Goal: Use online tool/utility: Utilize a website feature to perform a specific function

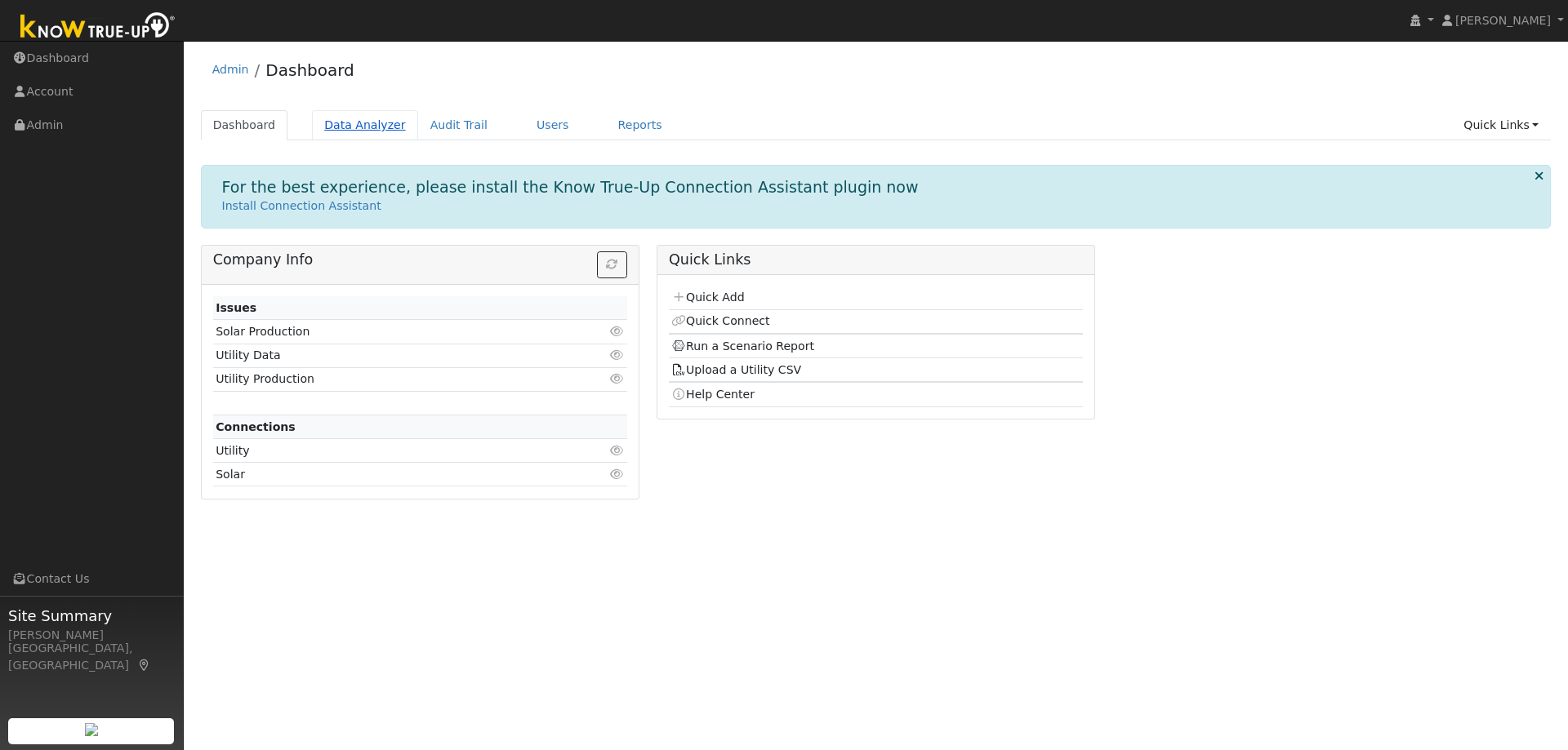
click at [365, 121] on link "Data Analyzer" at bounding box center [365, 125] width 106 height 31
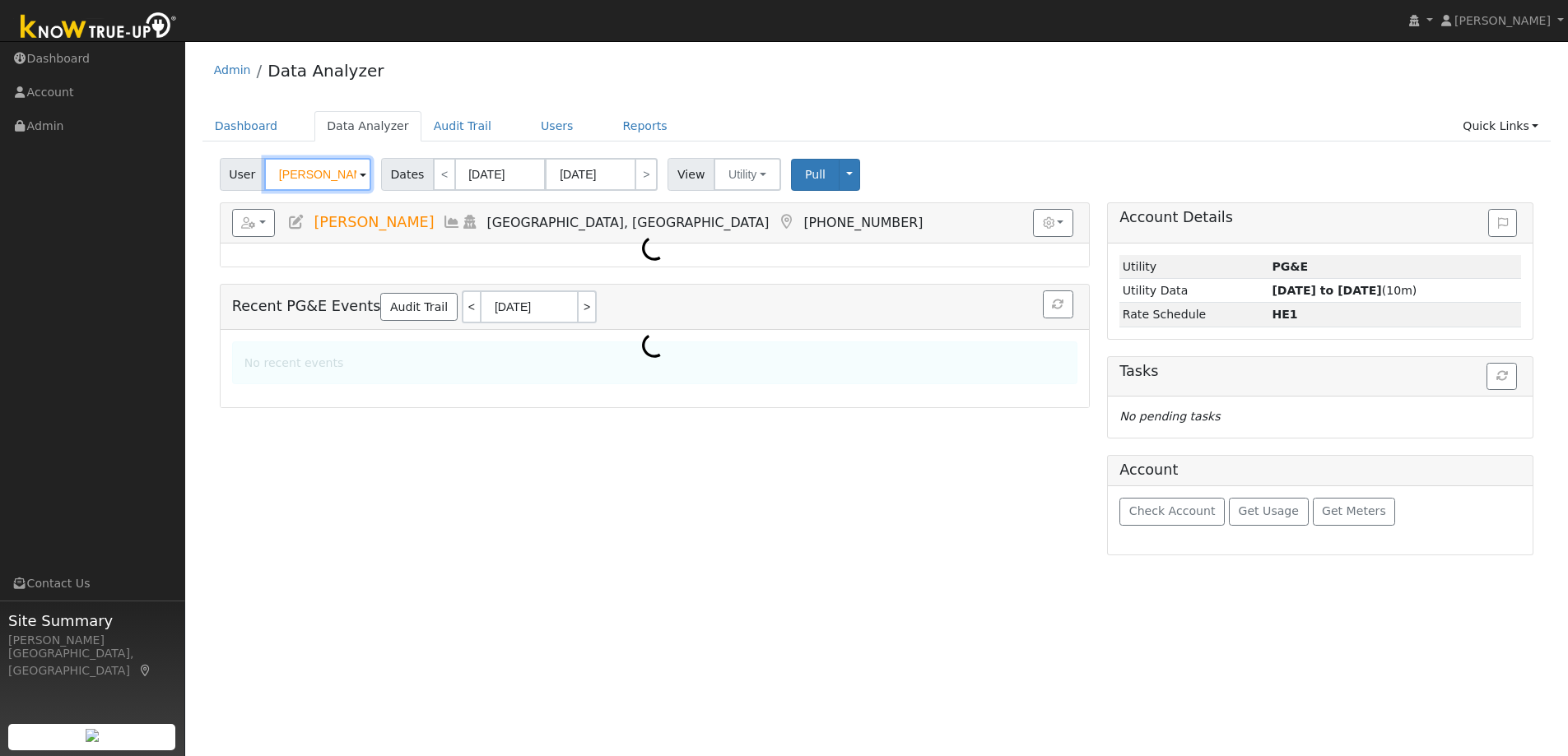
click at [304, 177] on input "[PERSON_NAME]" at bounding box center [317, 175] width 107 height 33
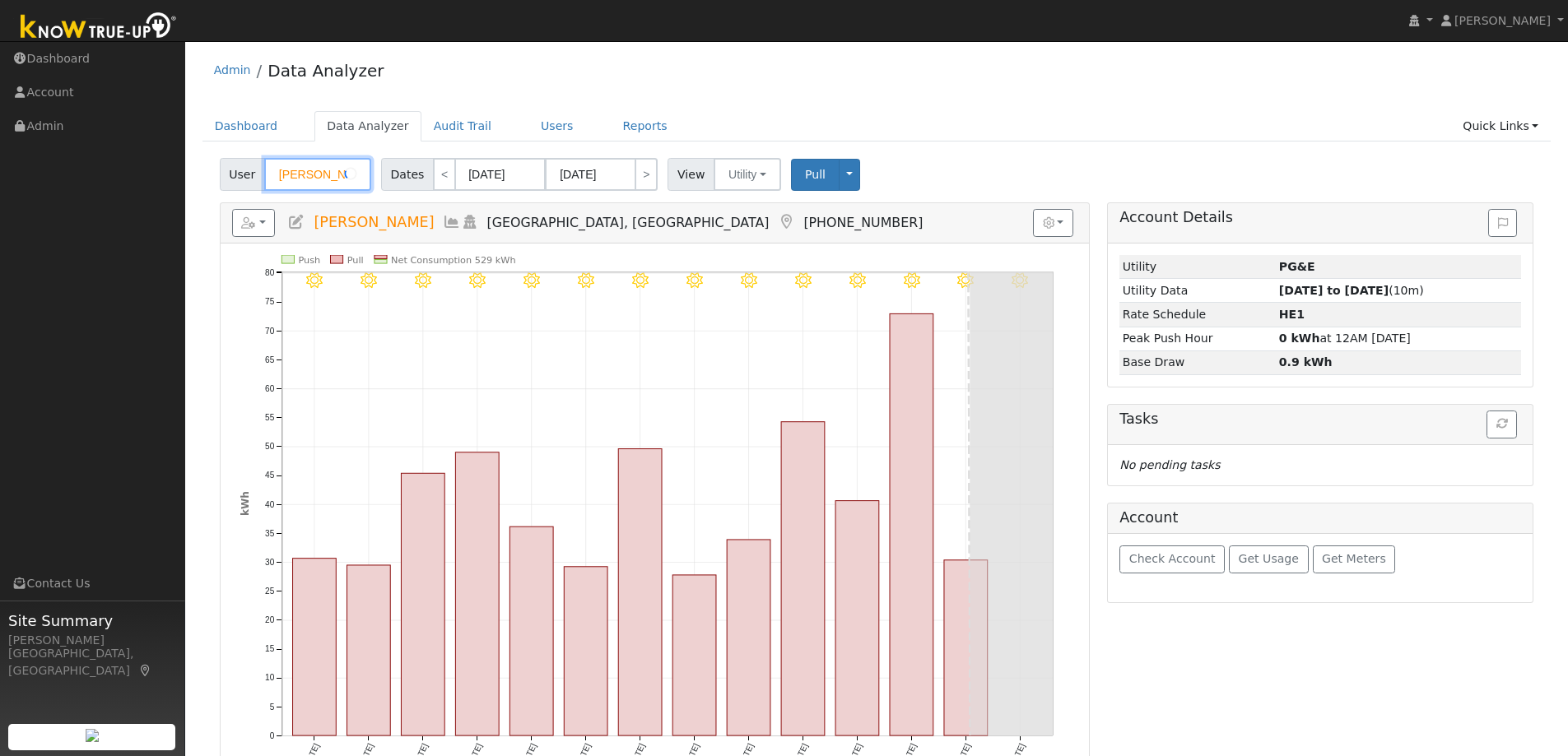
click at [304, 177] on input "[PERSON_NAME]" at bounding box center [317, 175] width 107 height 33
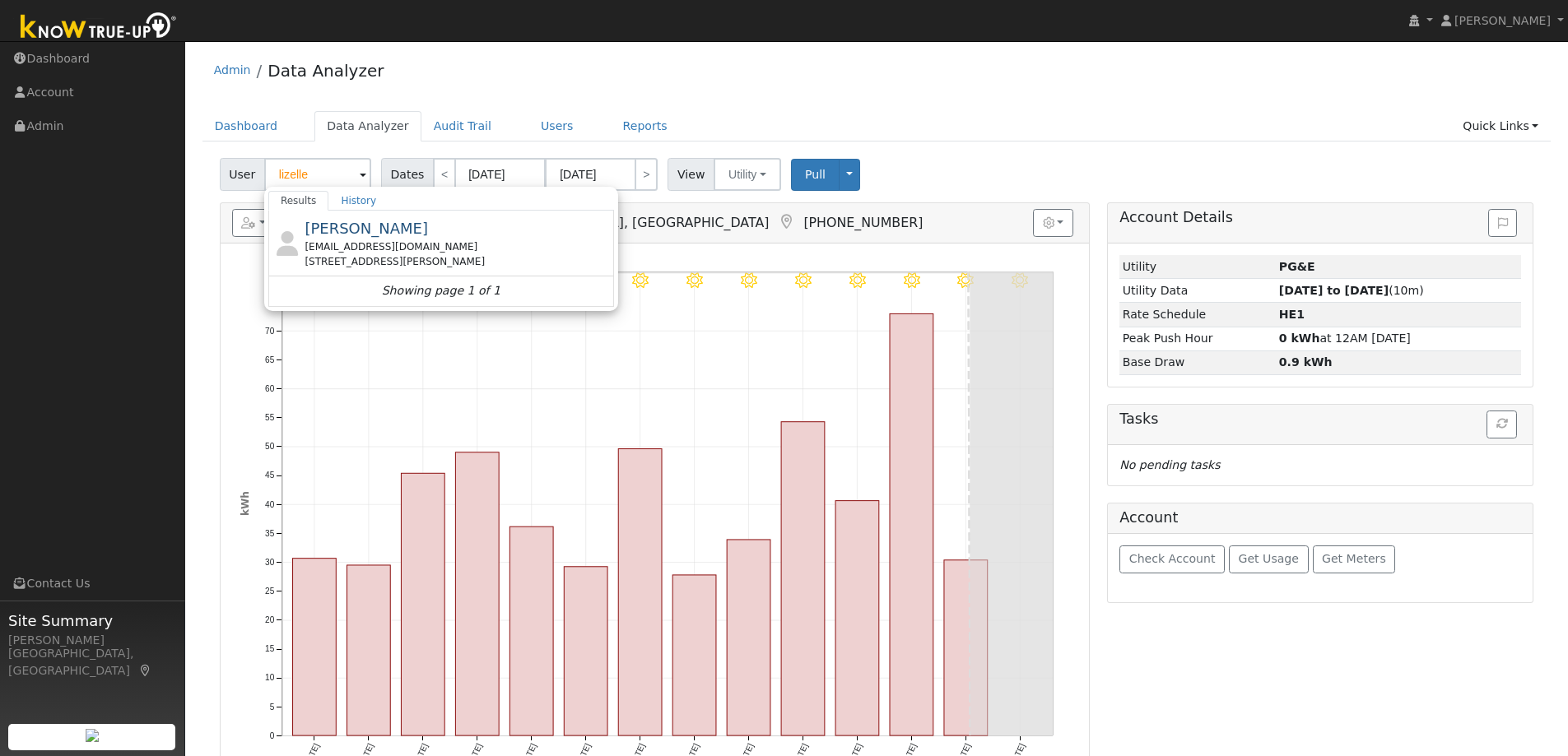
click at [384, 227] on span "[PERSON_NAME]" at bounding box center [367, 229] width 124 height 17
type input "[PERSON_NAME]"
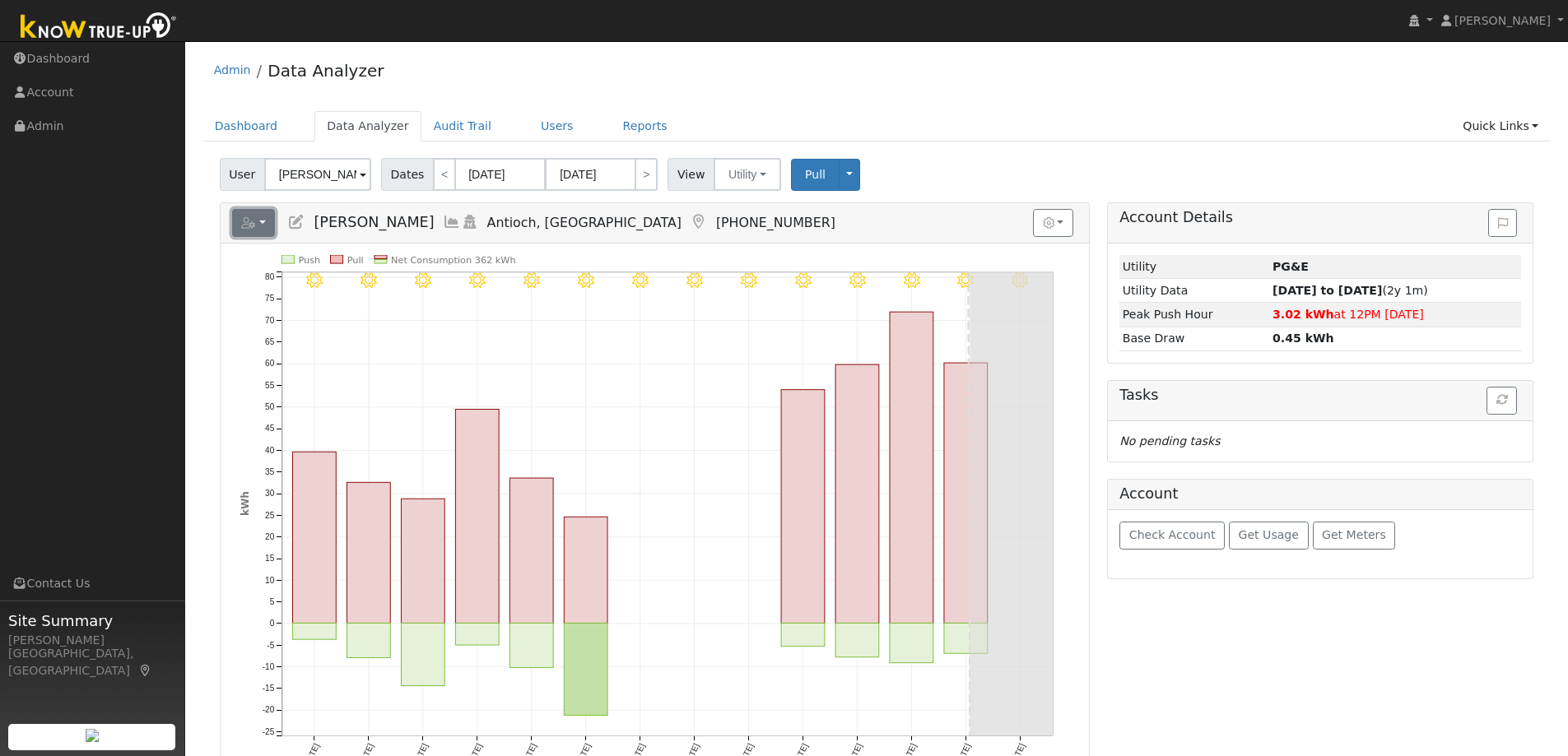
click at [266, 221] on button "button" at bounding box center [254, 223] width 43 height 28
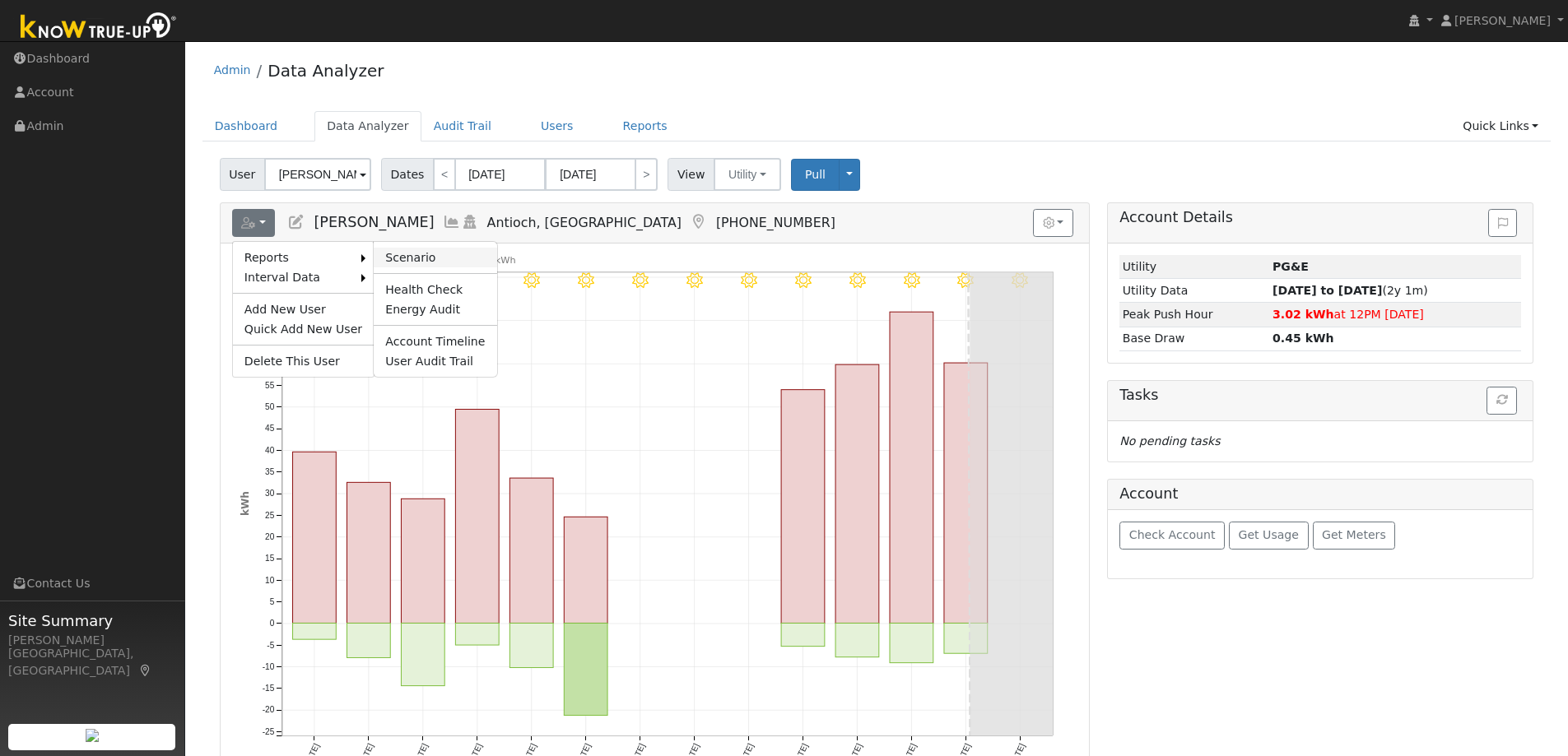
click at [388, 250] on link "Scenario" at bounding box center [434, 257] width 123 height 19
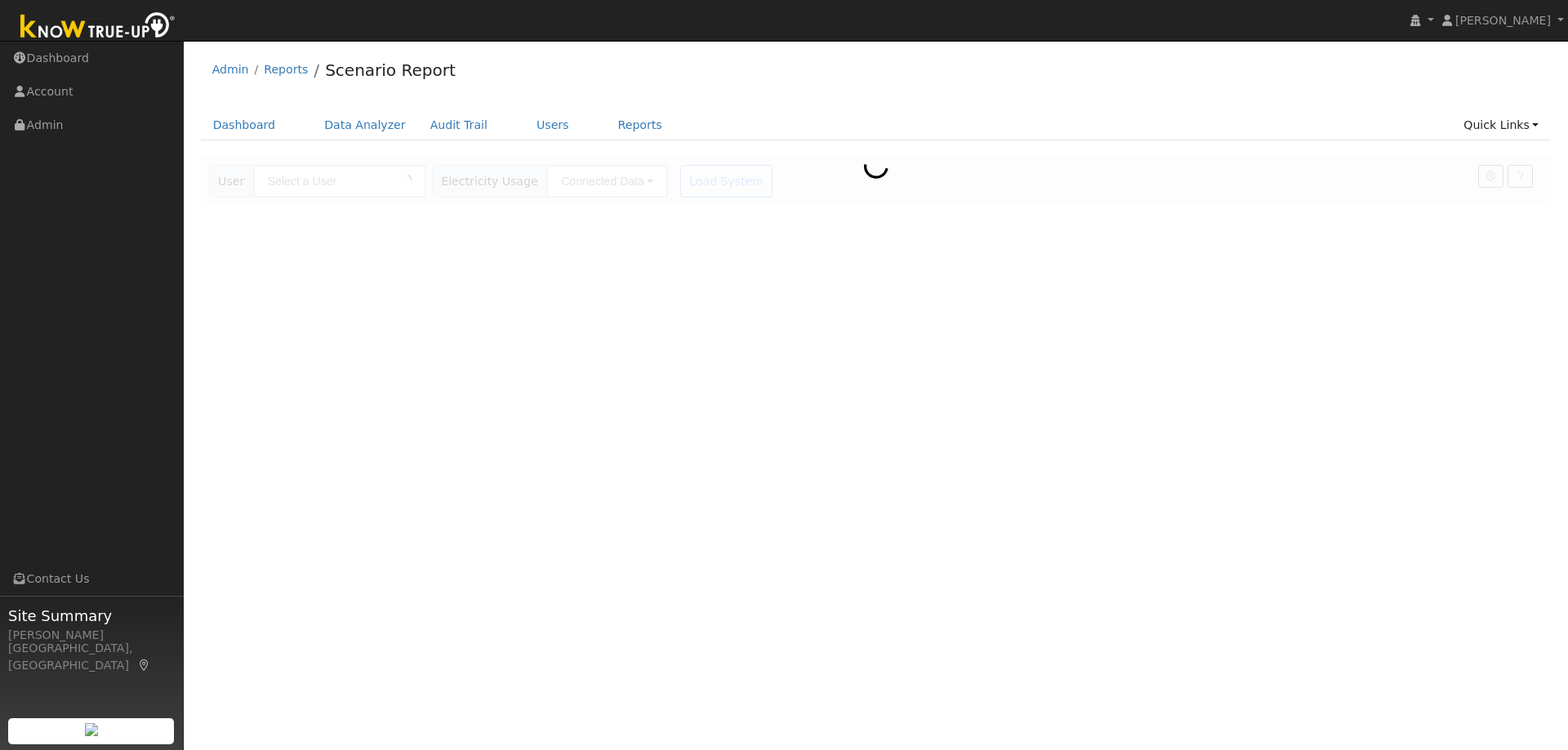
type input "[PERSON_NAME]"
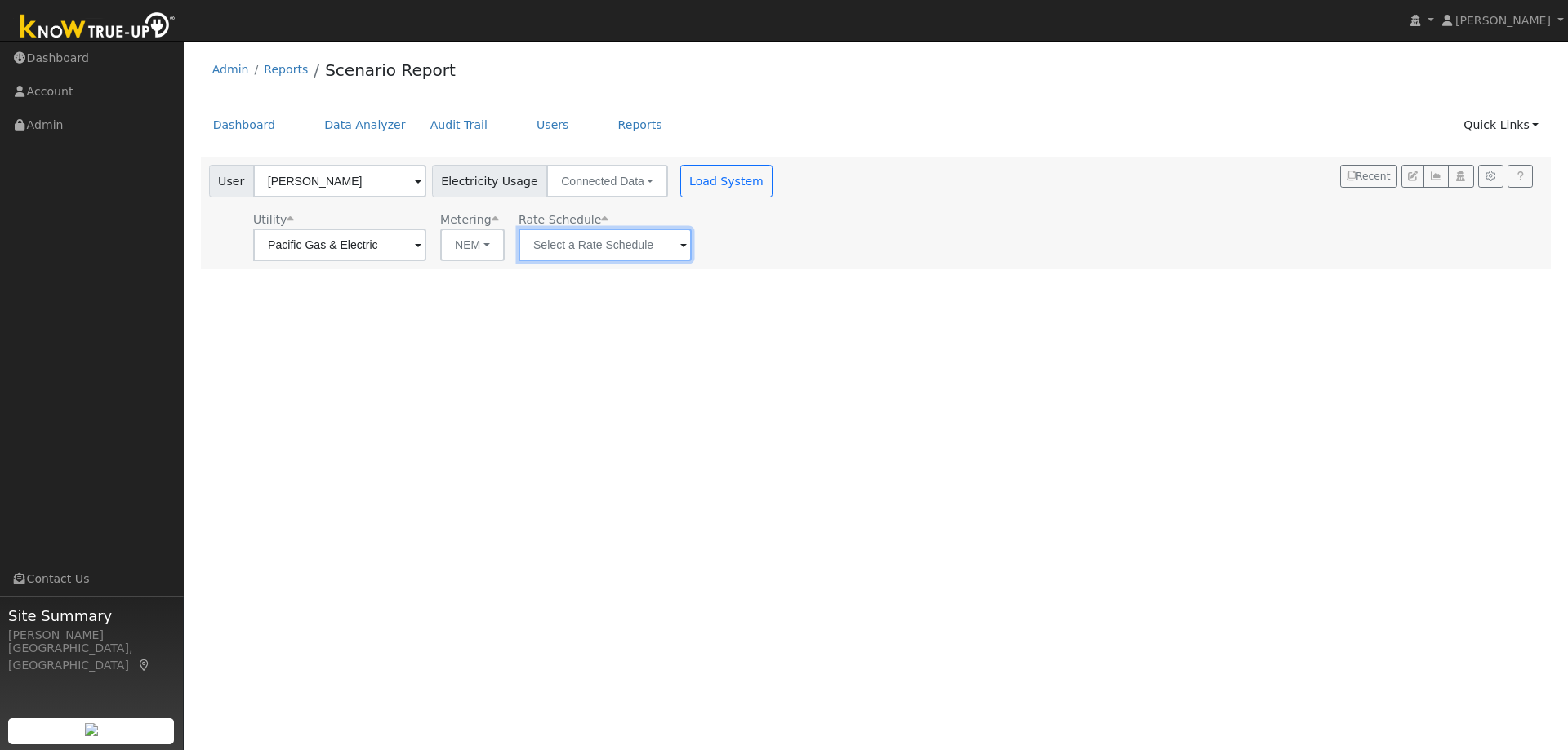
click at [426, 246] on input "text" at bounding box center [339, 245] width 173 height 33
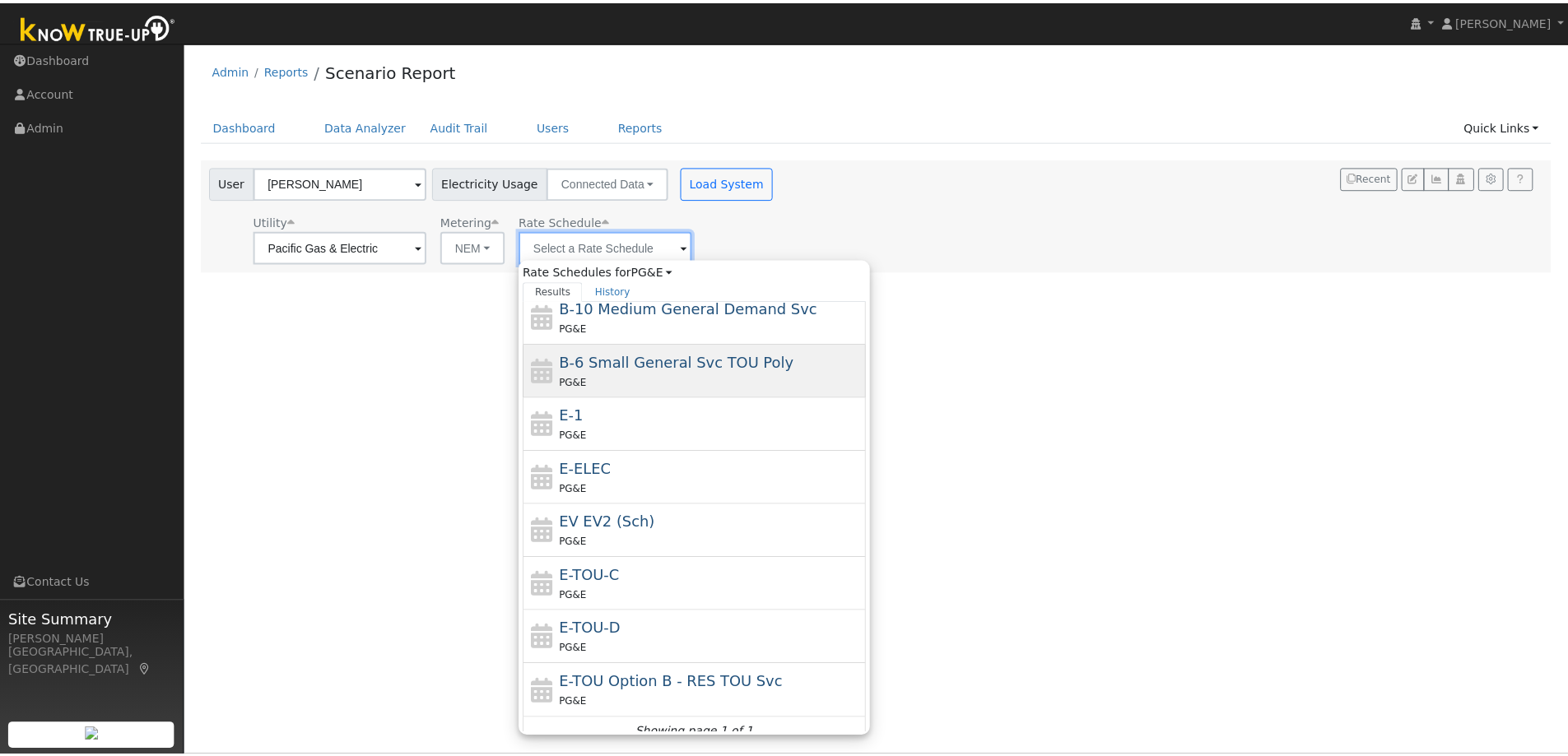
scroll to position [180, 0]
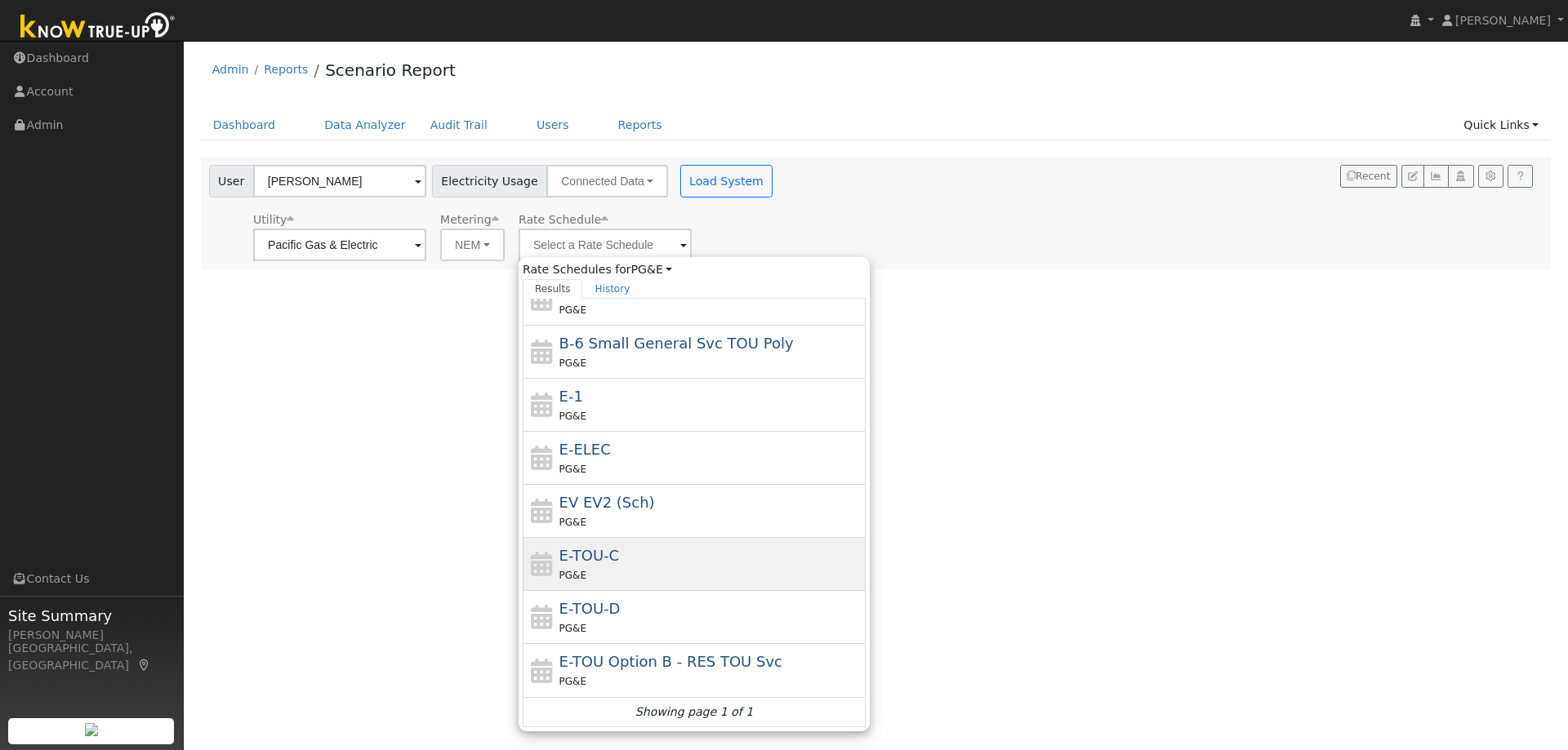
click at [669, 559] on div "E-TOU-C PG&E" at bounding box center [710, 563] width 303 height 39
type input "E-TOU-C"
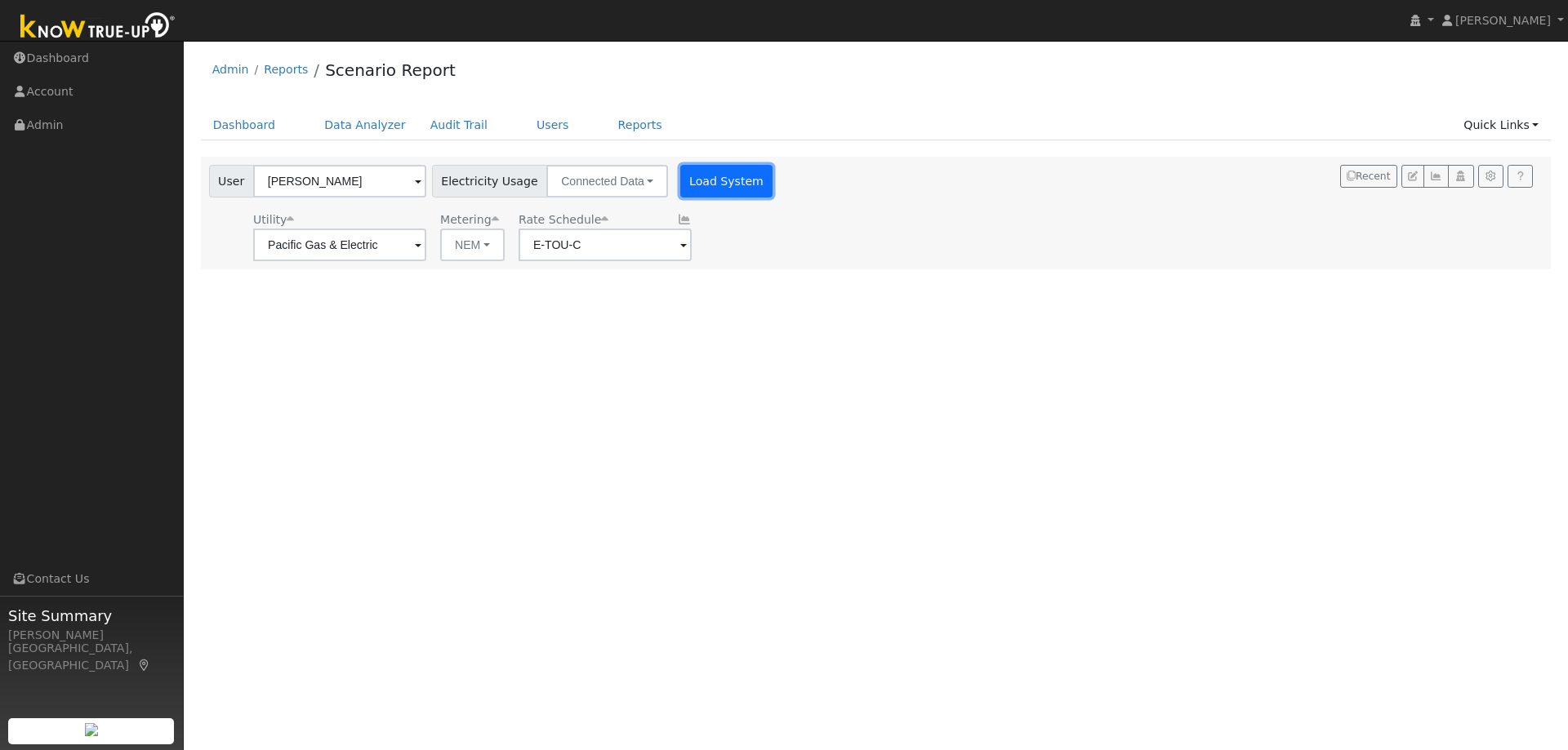
click at [721, 180] on button "Load System" at bounding box center [727, 181] width 93 height 33
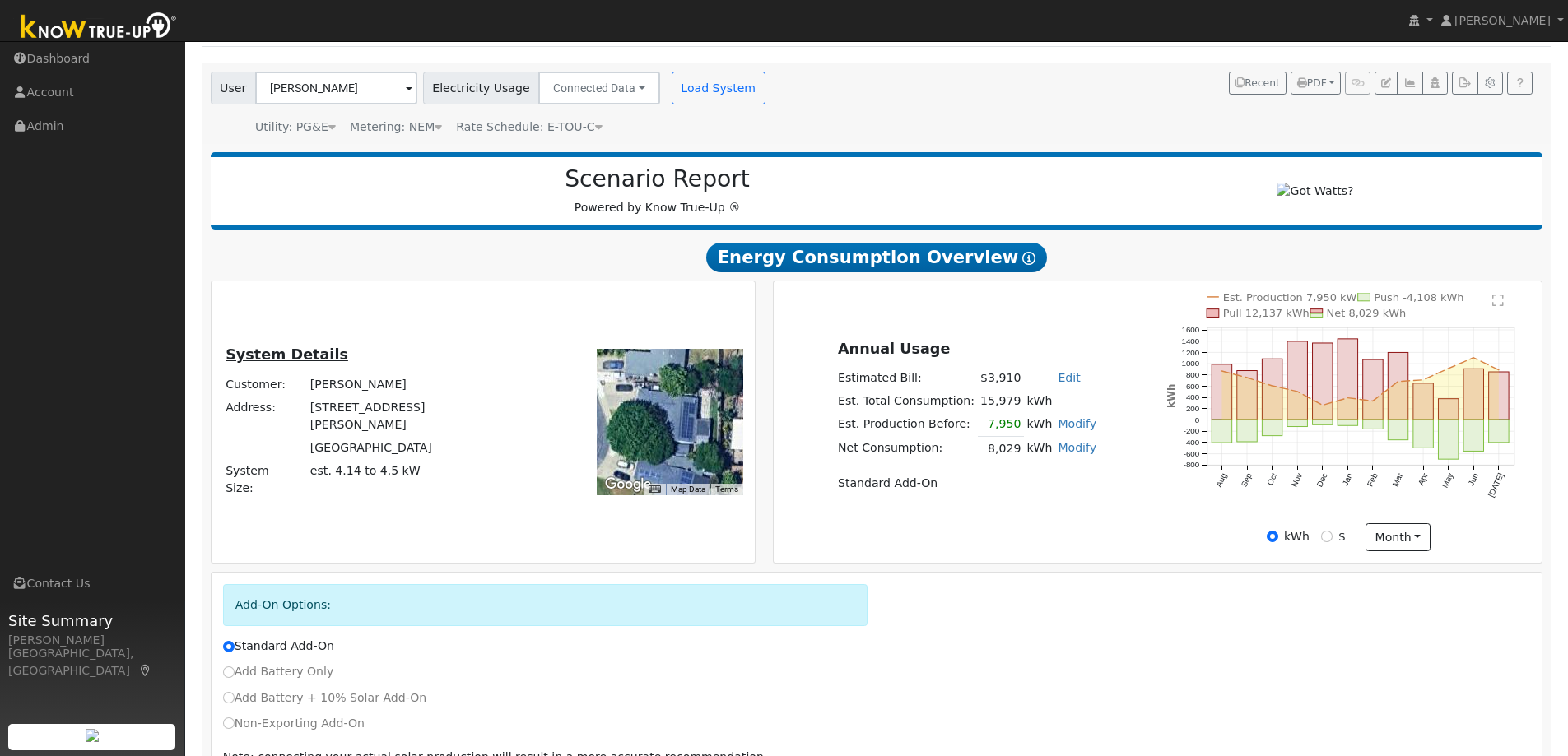
scroll to position [193, 0]
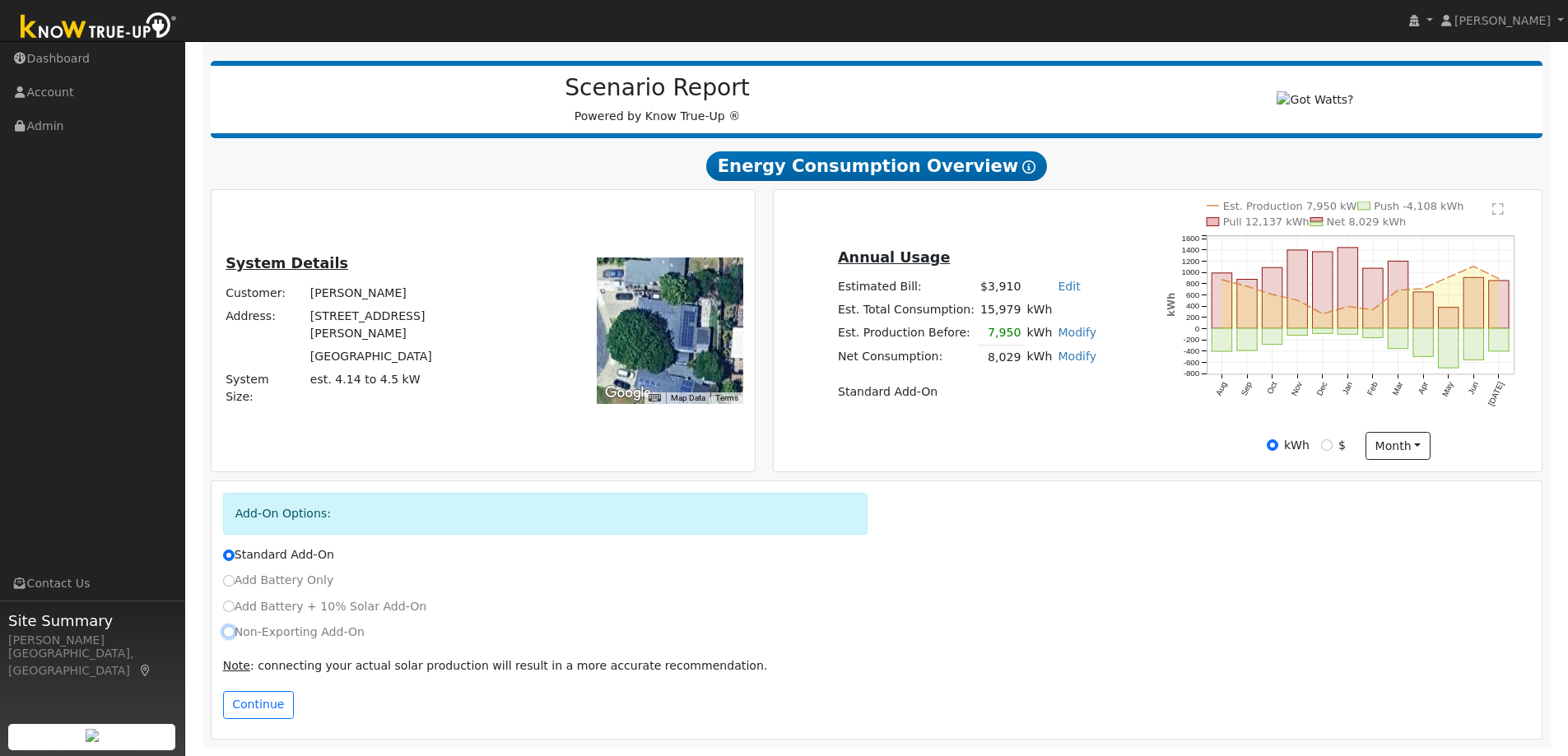
click at [231, 633] on input "Non-Exporting Add-On" at bounding box center [229, 632] width 12 height 12
radio input "true"
radio input "false"
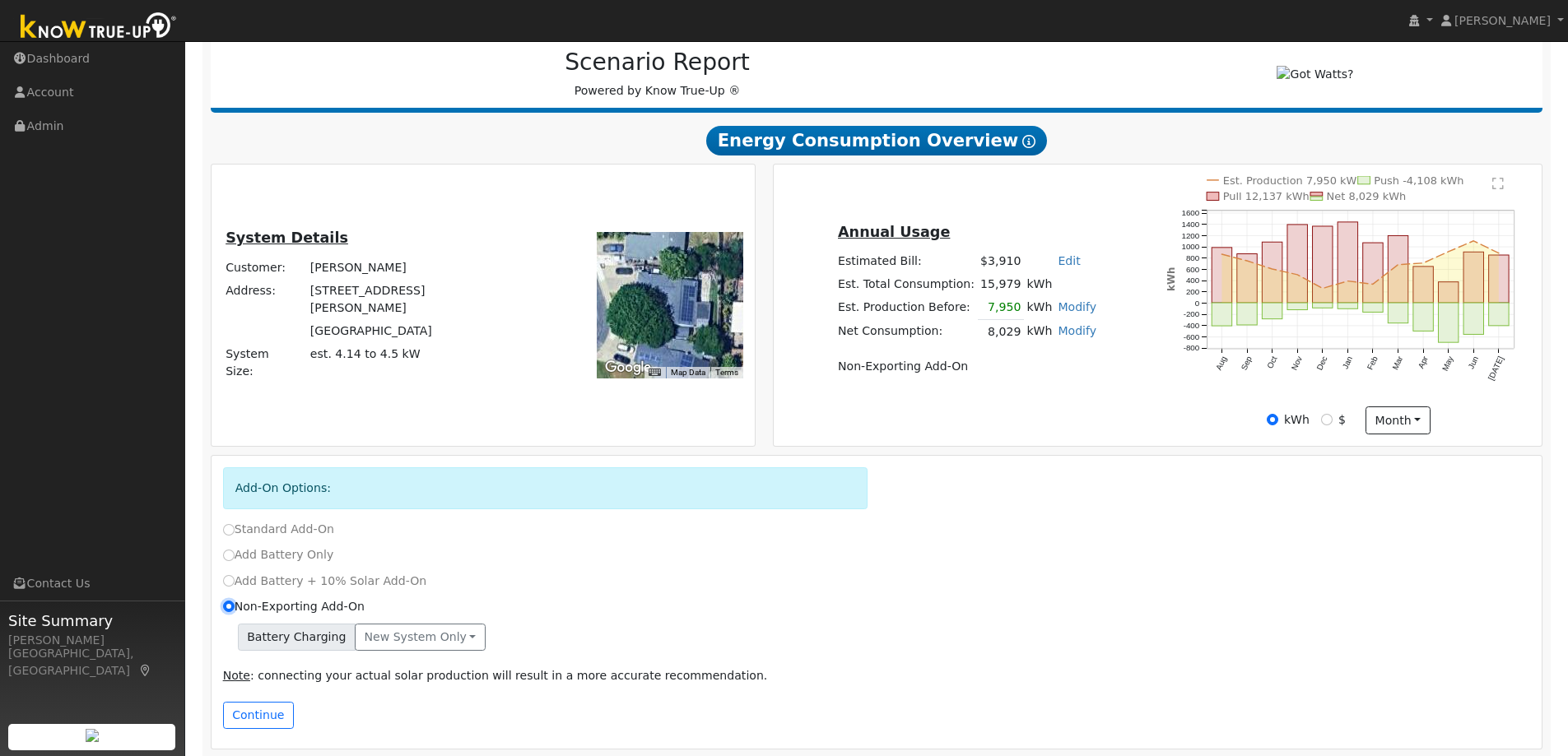
scroll to position [228, 0]
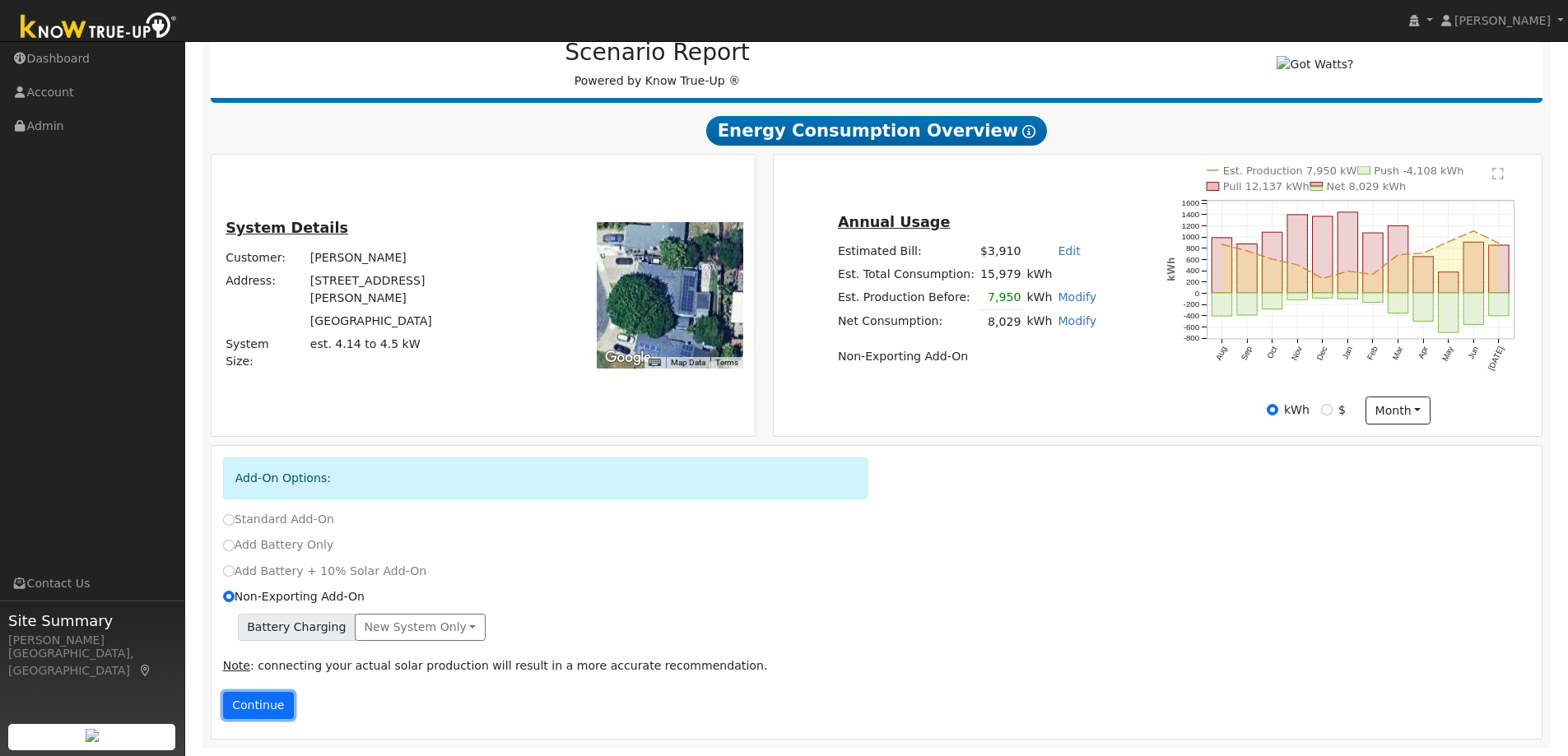
click at [247, 715] on button "Continue" at bounding box center [258, 706] width 70 height 28
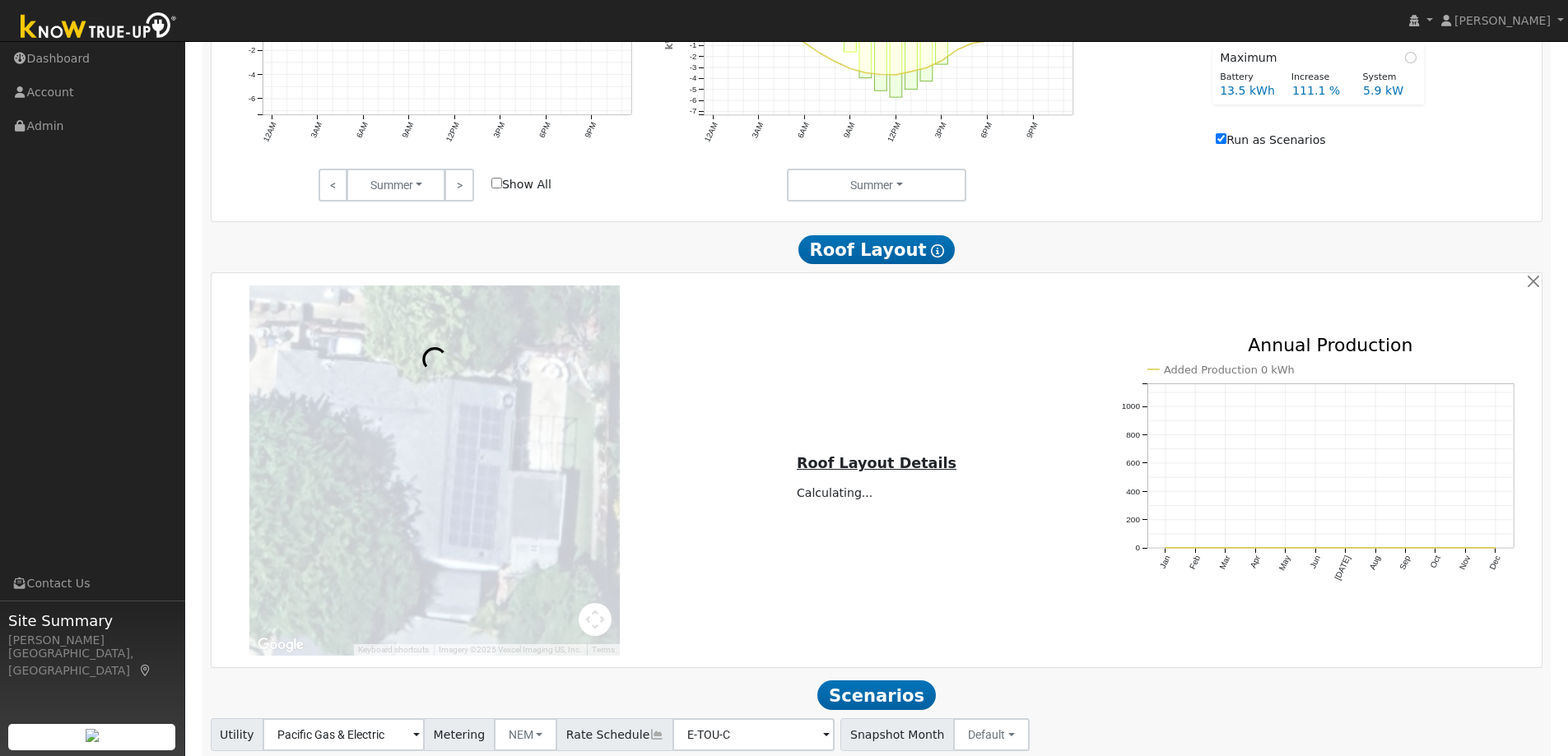
scroll to position [1166, 0]
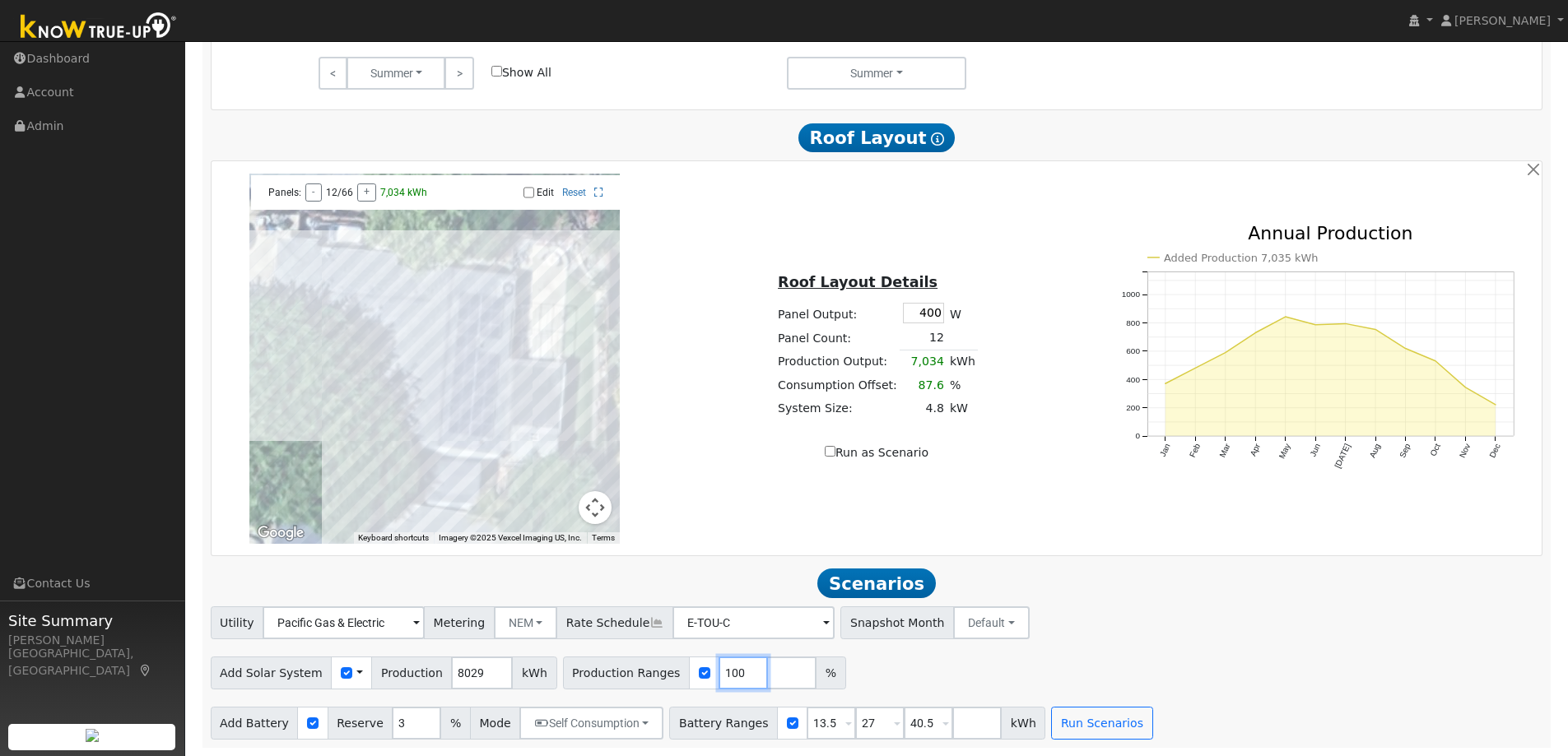
drag, startPoint x: 711, startPoint y: 673, endPoint x: 665, endPoint y: 676, distance: 46.1
click at [670, 680] on div "Production Ranges 100 %" at bounding box center [704, 673] width 283 height 33
type input "138"
click at [894, 659] on div "Add Solar System Use CSV Data Production 8029 kWh Production Ranges 138 %" at bounding box center [876, 670] width 1338 height 39
drag, startPoint x: 385, startPoint y: 720, endPoint x: 359, endPoint y: 720, distance: 26.0
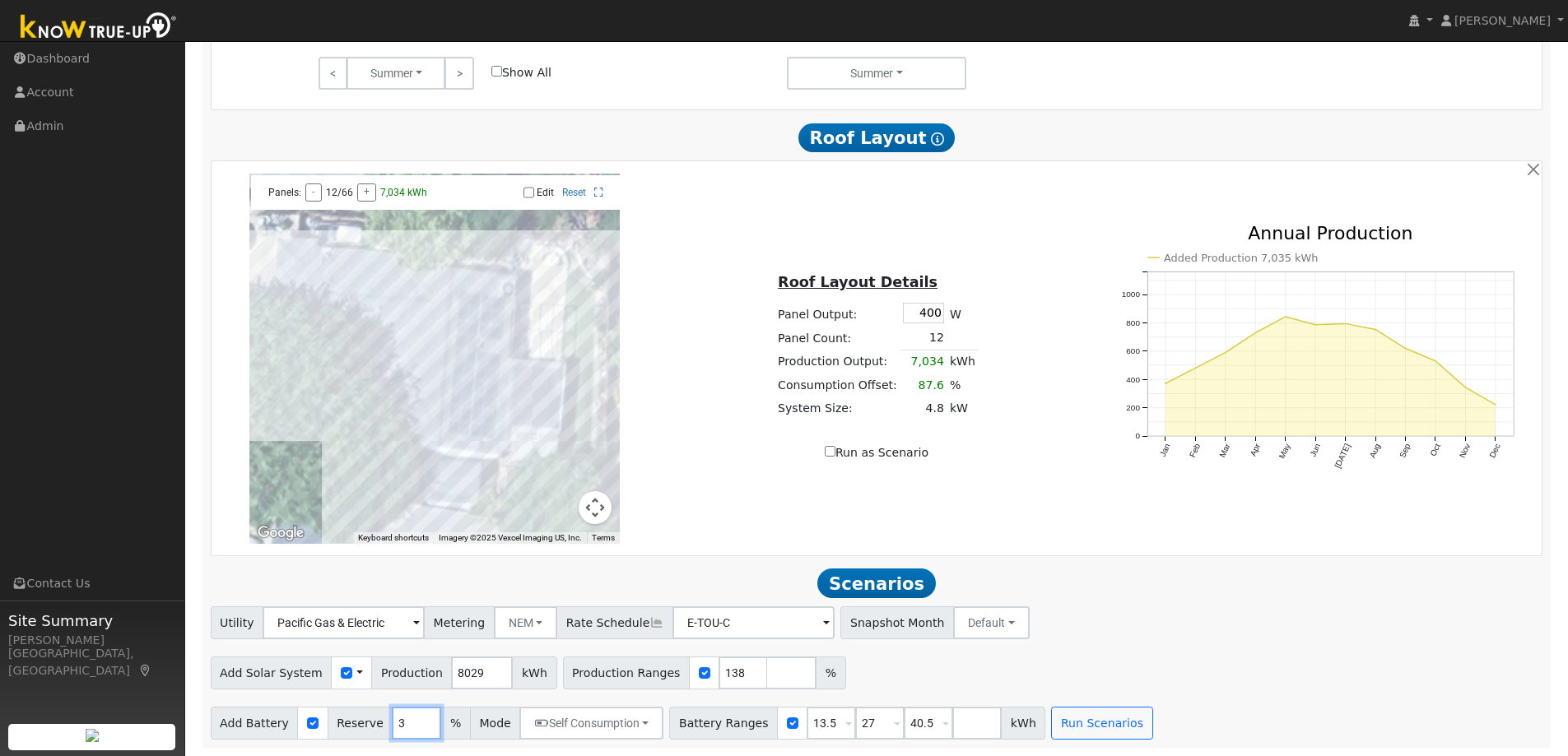
click at [359, 720] on div "Add Battery Reserve 3 % Mode Self Consumption Self Consumption Peak Savings Bac…" at bounding box center [437, 723] width 454 height 33
drag, startPoint x: 401, startPoint y: 727, endPoint x: 344, endPoint y: 731, distance: 57.1
click at [344, 730] on div "Add Battery Reserve 3 % Mode Self Consumption Self Consumption Peak Savings Bac…" at bounding box center [437, 723] width 454 height 33
type input "10"
click at [1102, 731] on button "Run Scenarios" at bounding box center [1102, 723] width 101 height 33
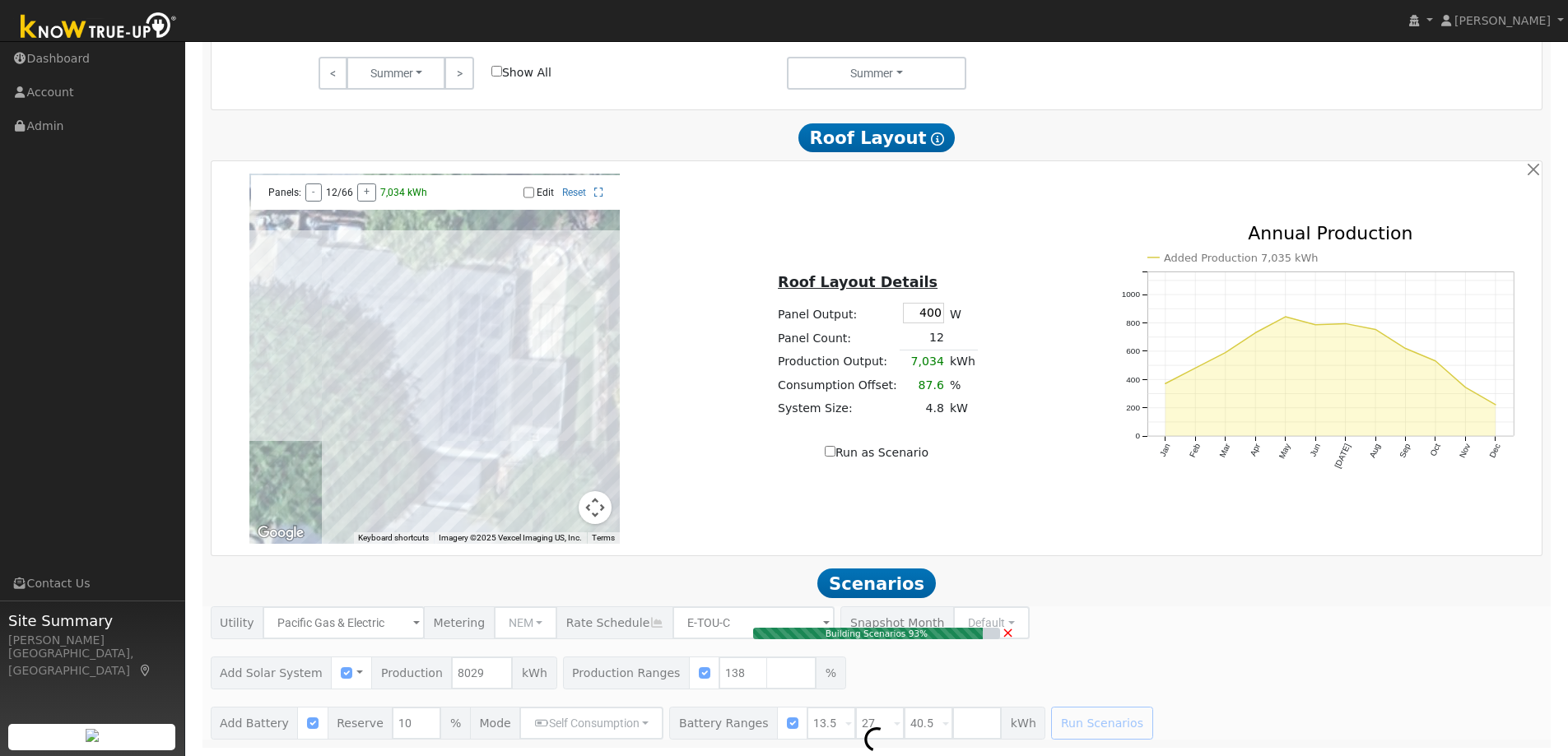
type input "7.4"
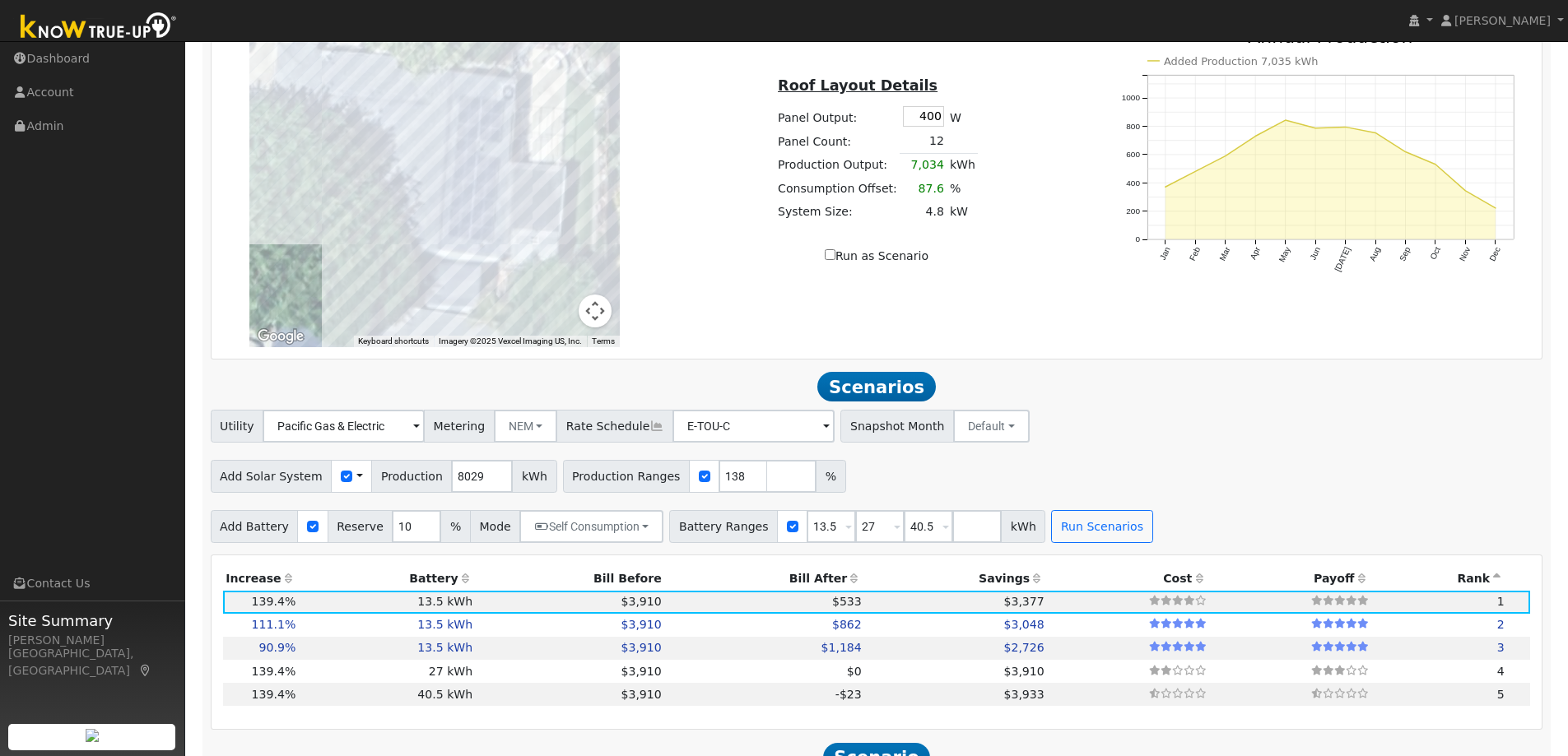
scroll to position [1355, 0]
drag, startPoint x: 469, startPoint y: 481, endPoint x: 343, endPoint y: 477, distance: 126.1
click at [342, 483] on div "Add Solar System Use CSV Data Production 8029 kWh" at bounding box center [383, 475] width 346 height 33
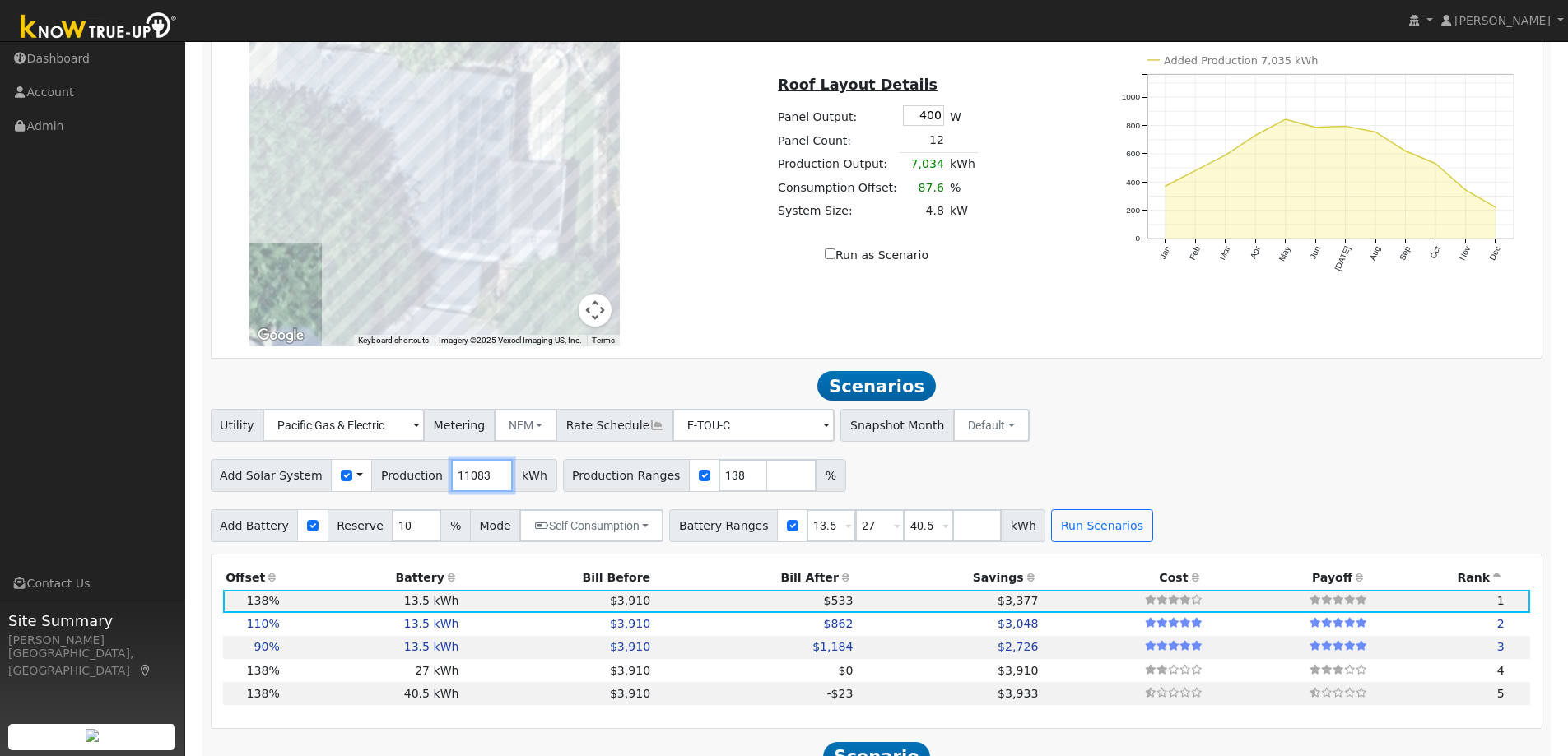
type input "11083"
click at [1220, 424] on div "Utility Pacific Gas & Electric Metering NEM NEM NBT Rate Schedule E-TOU-C - Non…" at bounding box center [876, 422] width 1338 height 39
click at [1061, 529] on button "Run Scenarios" at bounding box center [1102, 526] width 101 height 33
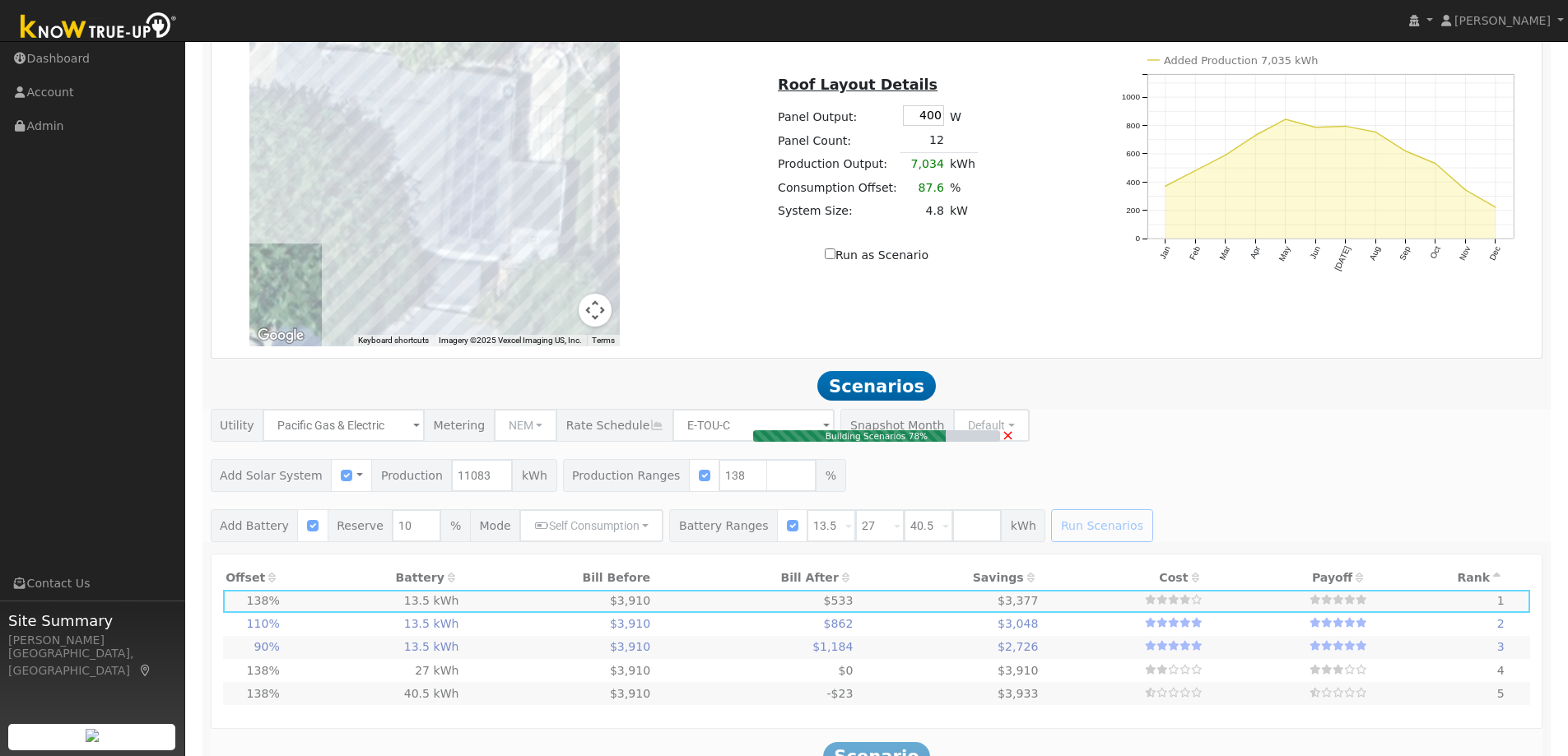
type input "10.2"
type input "$30,590"
type input "$13,077"
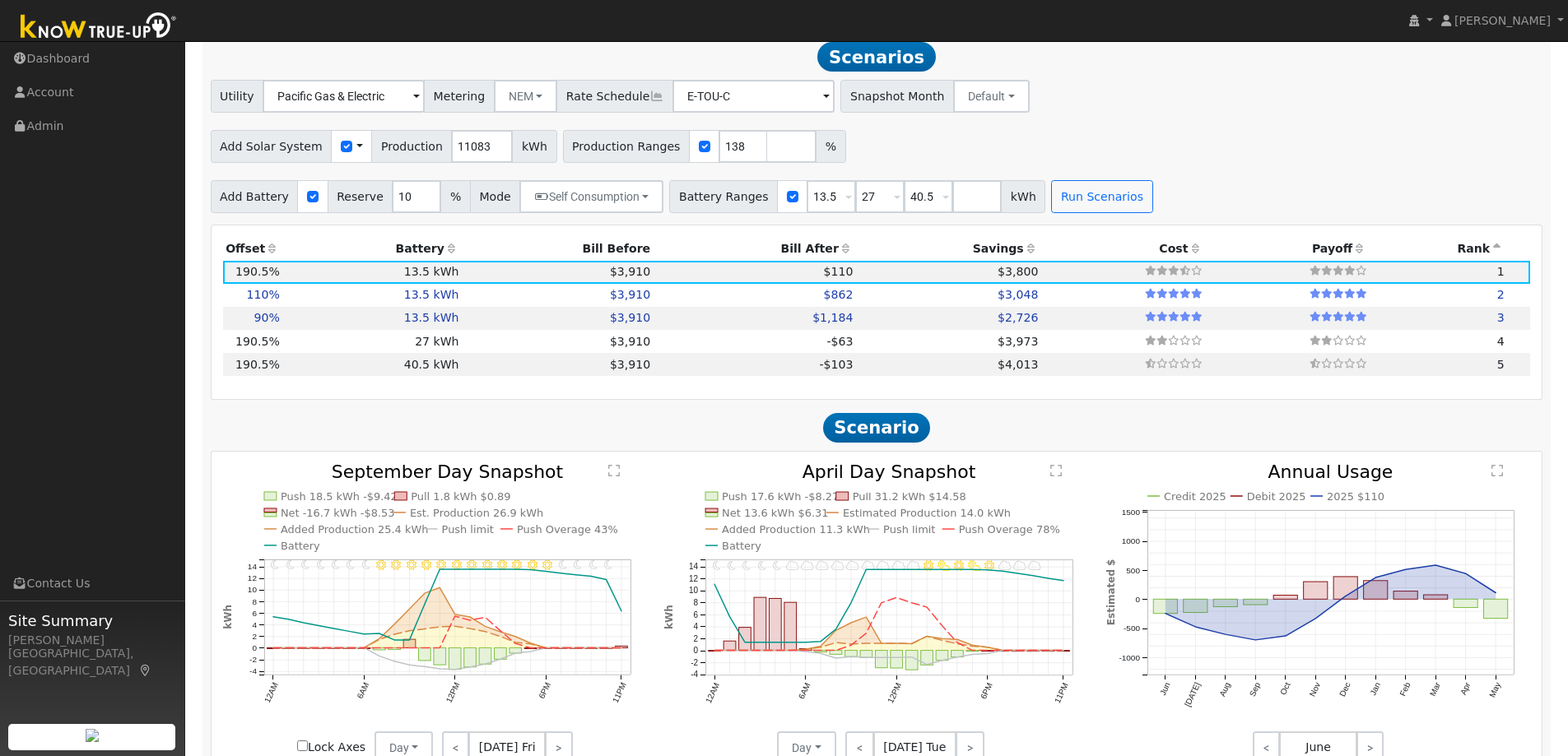
scroll to position [1602, 0]
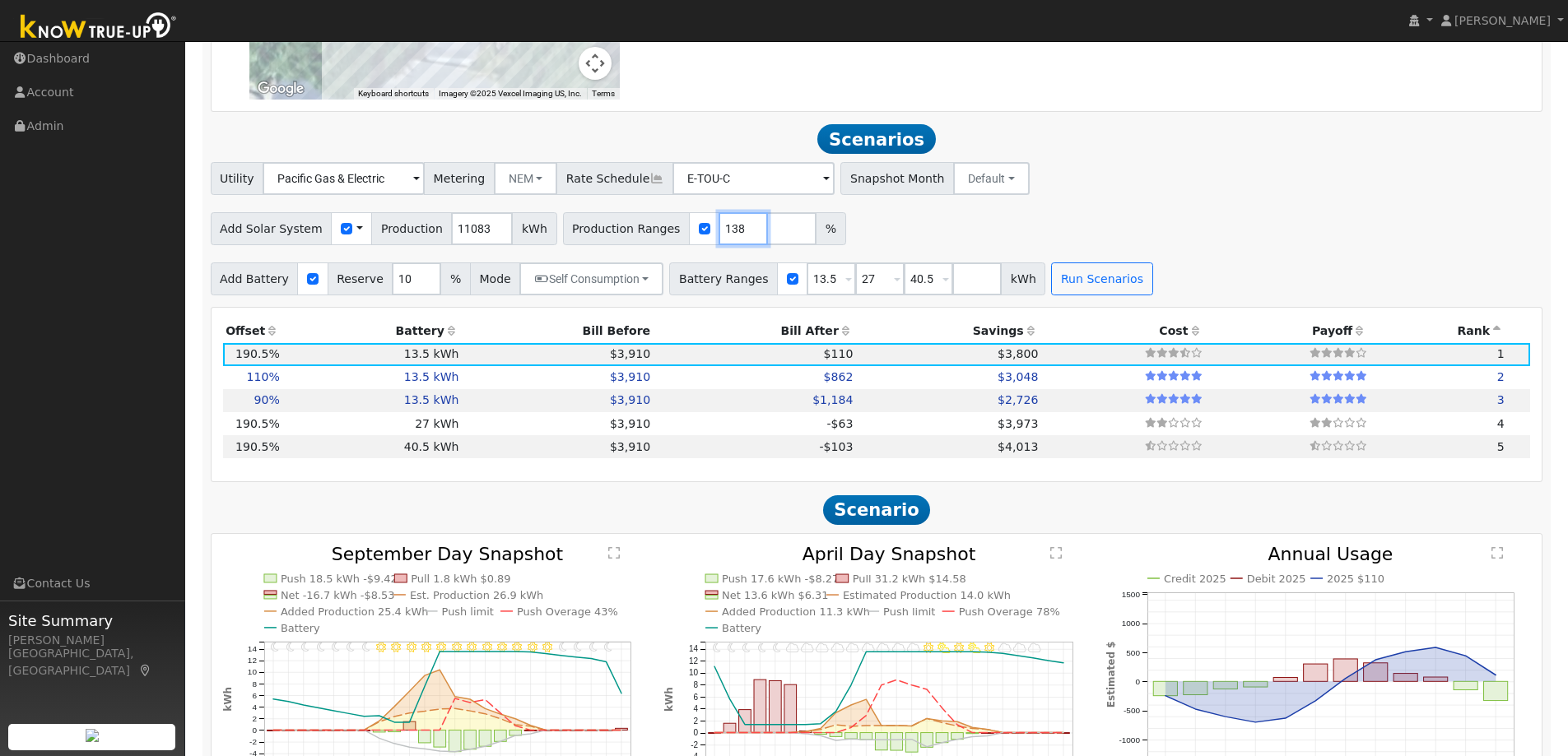
drag, startPoint x: 715, startPoint y: 235, endPoint x: 671, endPoint y: 235, distance: 44.0
click at [671, 235] on div "Production Ranges 138 %" at bounding box center [704, 229] width 283 height 33
type input "100"
click at [934, 231] on div "Add Solar System Use CSV Data Production 11083 kWh Production Ranges 100 %" at bounding box center [876, 226] width 1338 height 39
click at [1078, 274] on button "Run Scenarios" at bounding box center [1102, 279] width 101 height 33
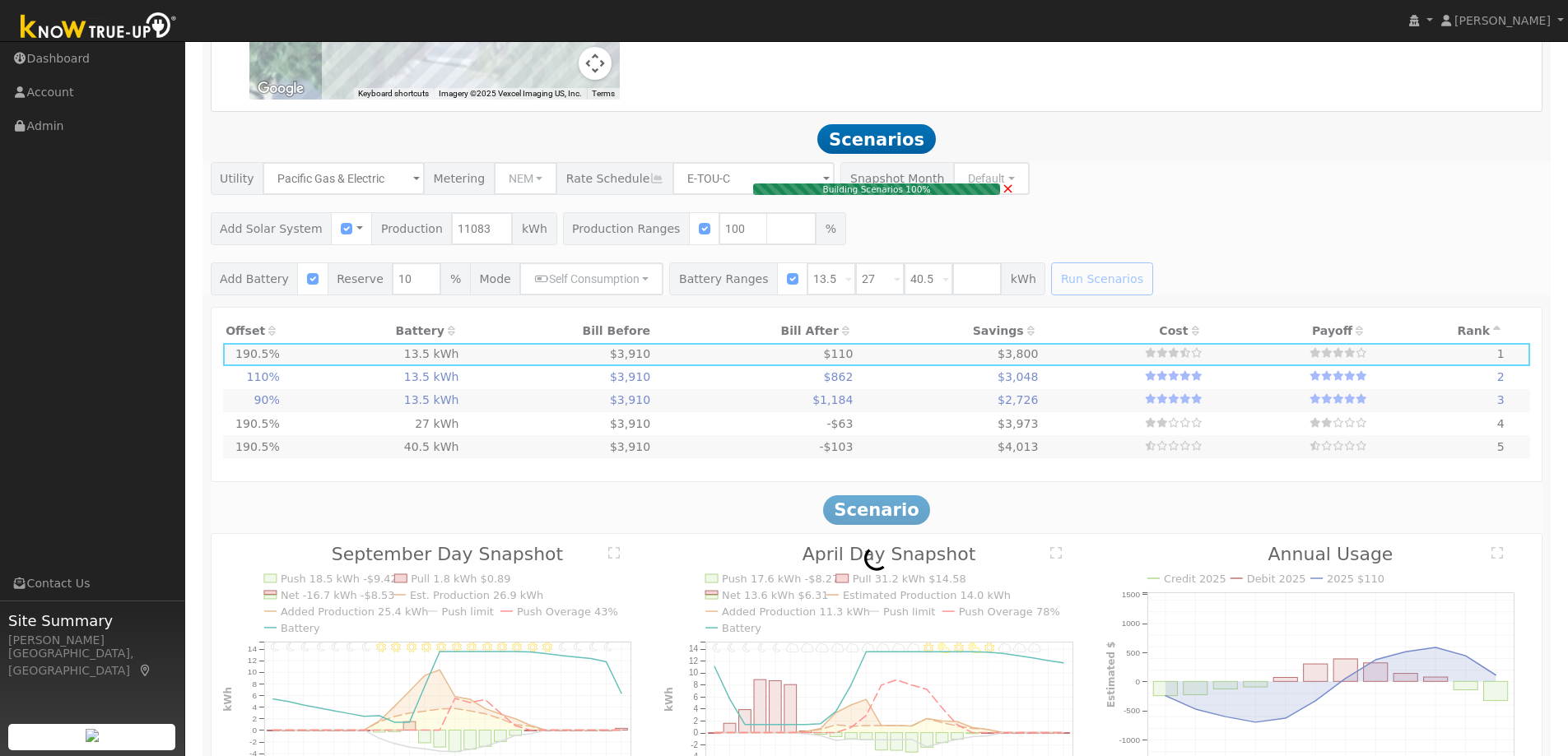
type input "7.4"
type input "$22,166"
type input "$10,550"
